Goal: Check status: Check status

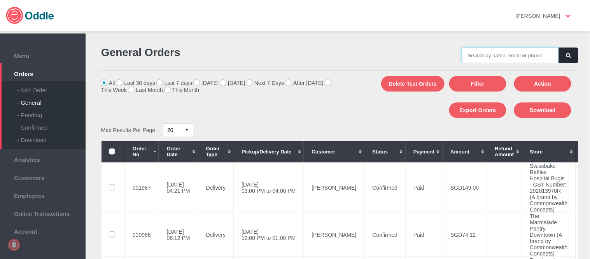
drag, startPoint x: 0, startPoint y: 0, endPoint x: 533, endPoint y: 51, distance: 535.6
click at [533, 51] on input "text" at bounding box center [510, 55] width 97 height 16
paste input "001981"
type input "001981"
click at [566, 53] on icon "button" at bounding box center [568, 55] width 5 height 5
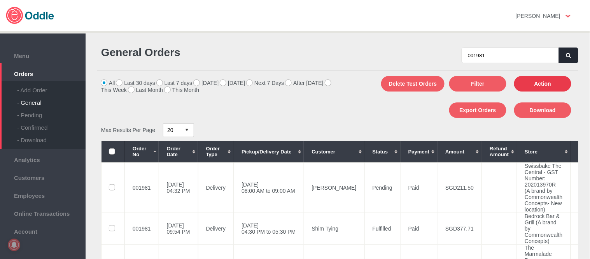
click at [541, 84] on button "Action" at bounding box center [542, 84] width 57 height 16
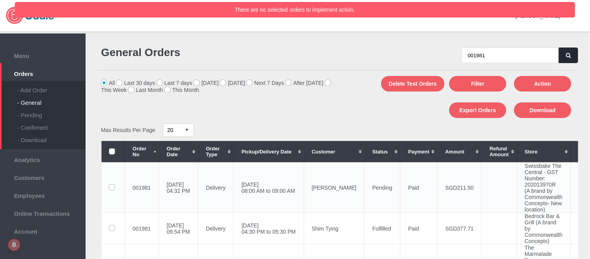
click at [113, 186] on label at bounding box center [112, 187] width 7 height 6
click at [0, 0] on input "checkbox" at bounding box center [0, 0] width 0 height 0
click at [551, 84] on button "Action" at bounding box center [542, 84] width 57 height 16
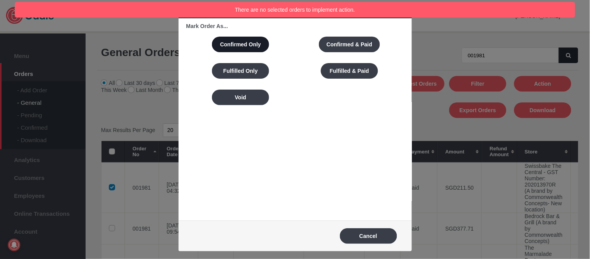
click at [256, 46] on button "Confirmed Only" at bounding box center [240, 45] width 57 height 16
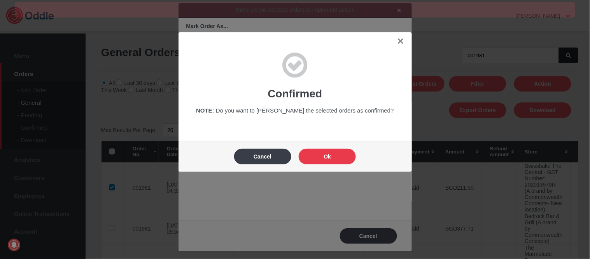
click at [348, 149] on button "Ok" at bounding box center [327, 157] width 57 height 16
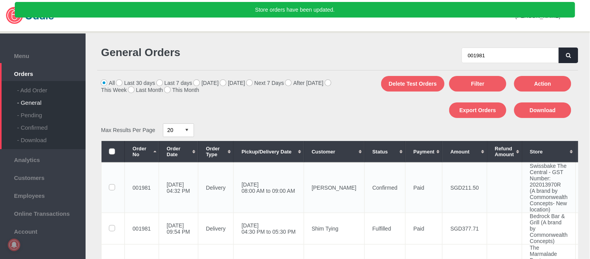
click at [389, 189] on td "Confirmed" at bounding box center [384, 187] width 41 height 50
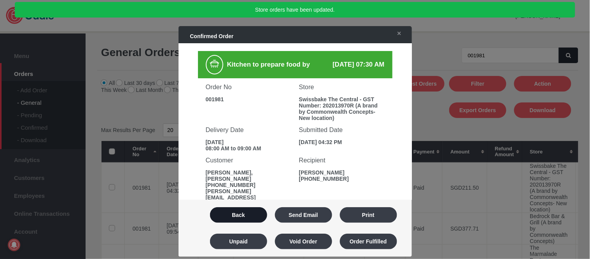
click at [235, 213] on button "Back" at bounding box center [238, 215] width 57 height 16
